Goal: Transaction & Acquisition: Purchase product/service

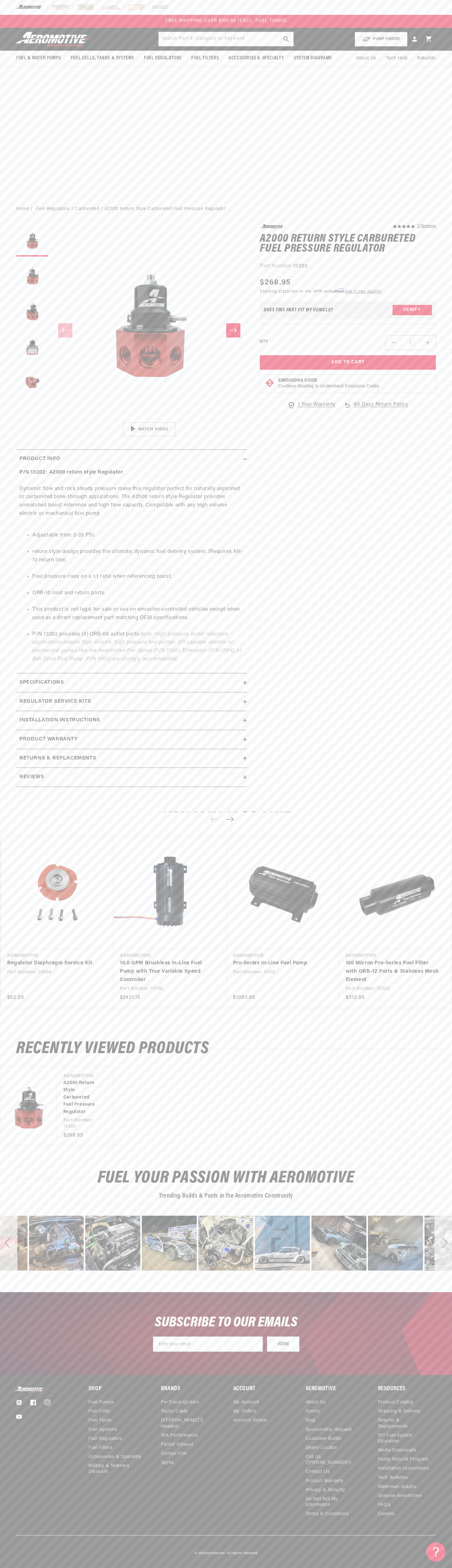
click at [158, 17] on div "FREE SHIPPING OVER $109.00 (EXCL. FUEL TANKS)" at bounding box center [226, 21] width 452 height 13
click at [434, 1420] on ul "Product Catalog Shipping & Delivery Returns & Replacements EFI Fuel System Educ…" at bounding box center [407, 1459] width 58 height 121
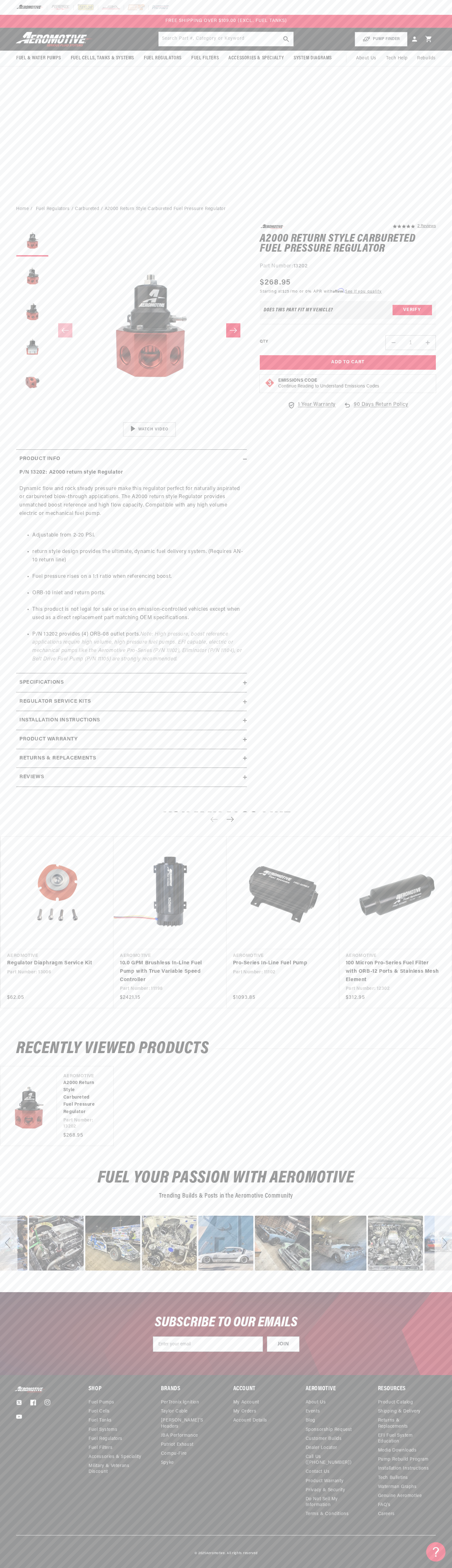
click at [143, 1568] on html "Skip to content Your cart Your cart is empty Loading... You may also like Subto…" at bounding box center [226, 784] width 452 height 1568
click at [9, 261] on section "5.0 star rating 2 Reviews A2000 Return Style Carbureted Fuel Pressure Regulator…" at bounding box center [226, 508] width 452 height 579
